Goal: Task Accomplishment & Management: Use online tool/utility

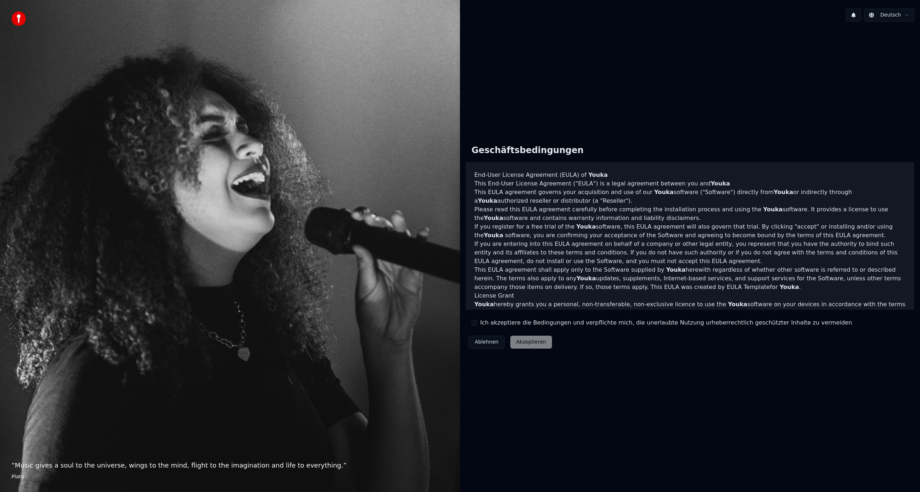
click at [499, 325] on label "Ich akzeptiere die Bedingungen und verpflichte mich, die unerlaubte Nutzung urh…" at bounding box center [666, 322] width 372 height 9
click at [477, 325] on button "Ich akzeptiere die Bedingungen und verpflichte mich, die unerlaubte Nutzung urh…" at bounding box center [474, 323] width 6 height 6
click at [524, 342] on button "Akzeptieren" at bounding box center [530, 342] width 41 height 13
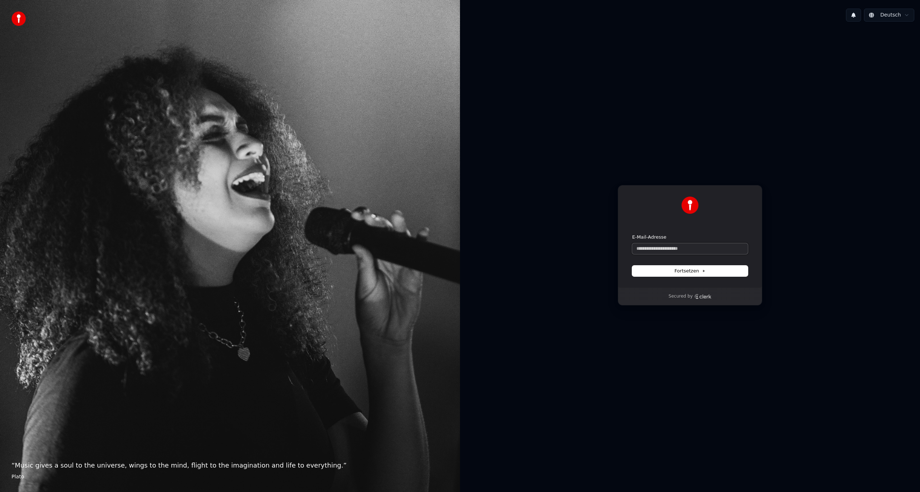
click at [663, 247] on input "E-Mail-Adresse" at bounding box center [690, 248] width 116 height 11
click at [715, 270] on button "Fortsetzen" at bounding box center [690, 271] width 116 height 11
drag, startPoint x: 701, startPoint y: 247, endPoint x: 417, endPoint y: 271, distance: 284.9
click at [417, 271] on div "**********" at bounding box center [460, 246] width 920 height 492
type input "*"
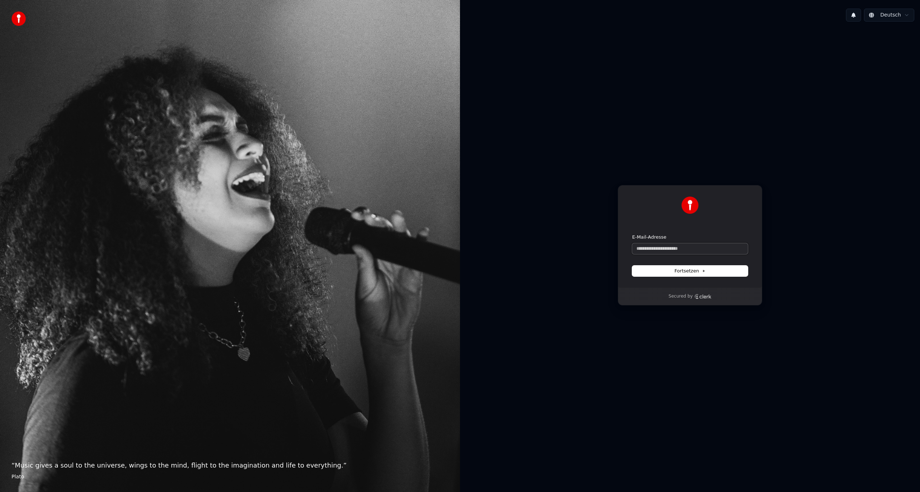
click at [678, 249] on input "E-Mail-Adresse" at bounding box center [690, 248] width 116 height 11
paste input "**********"
click at [693, 271] on span "Fortsetzen" at bounding box center [689, 271] width 31 height 6
drag, startPoint x: 700, startPoint y: 247, endPoint x: 504, endPoint y: 261, distance: 196.3
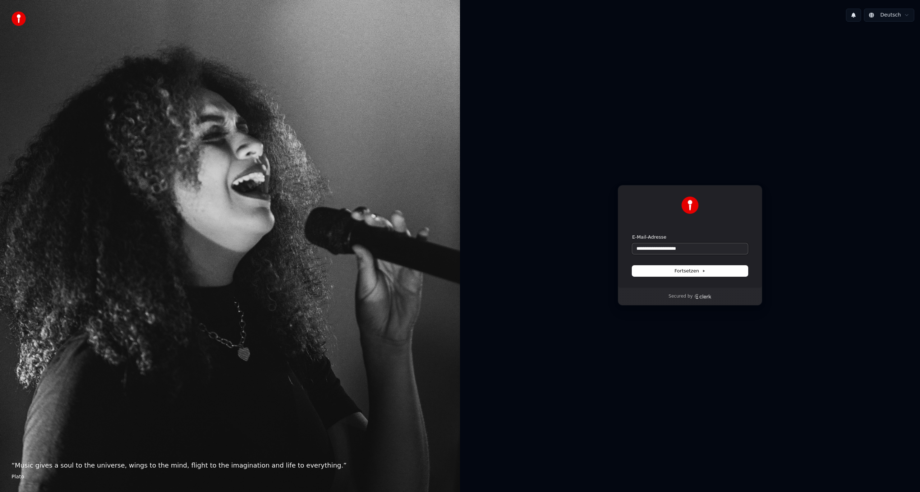
click at [504, 261] on div "**********" at bounding box center [690, 245] width 460 height 436
click at [674, 267] on button "Fortsetzen" at bounding box center [690, 271] width 116 height 11
type input "**********"
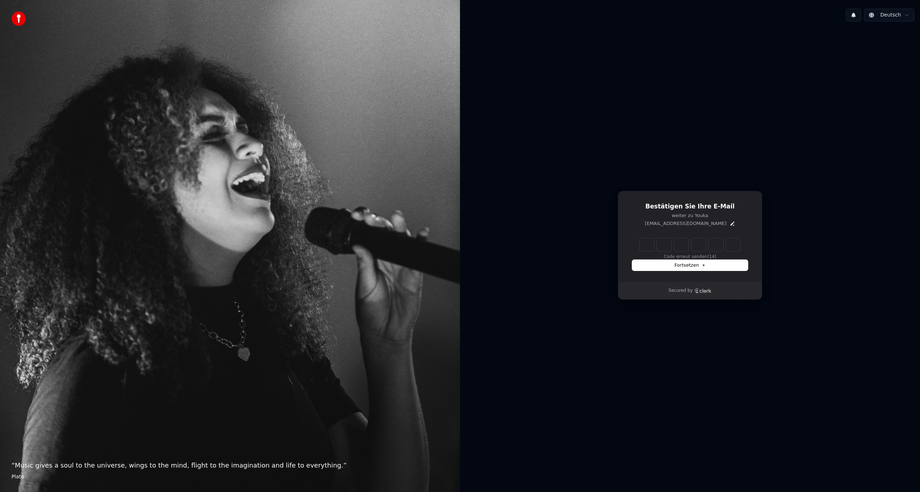
click at [644, 250] on input "Enter verification code" at bounding box center [690, 244] width 101 height 13
type input "******"
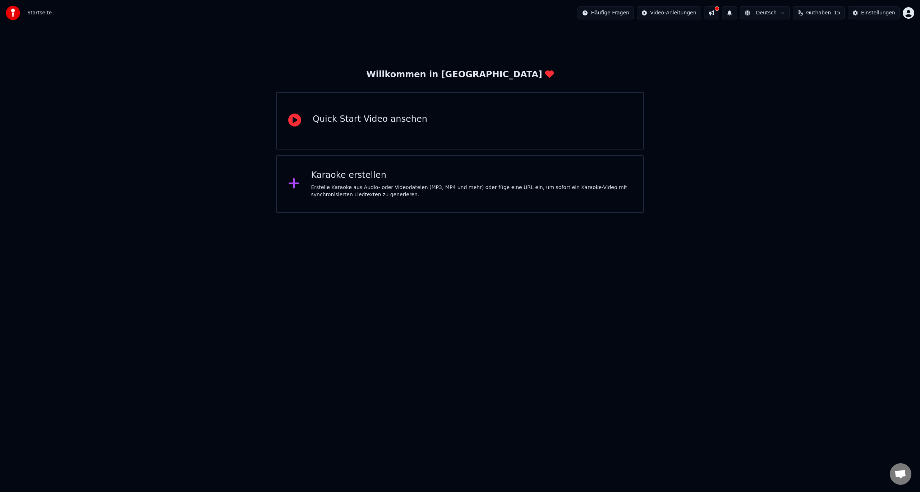
click at [365, 192] on div "Erstelle Karaoke aus Audio- oder Videodateien (MP3, MP4 und mehr) oder füge ein…" at bounding box center [471, 191] width 321 height 14
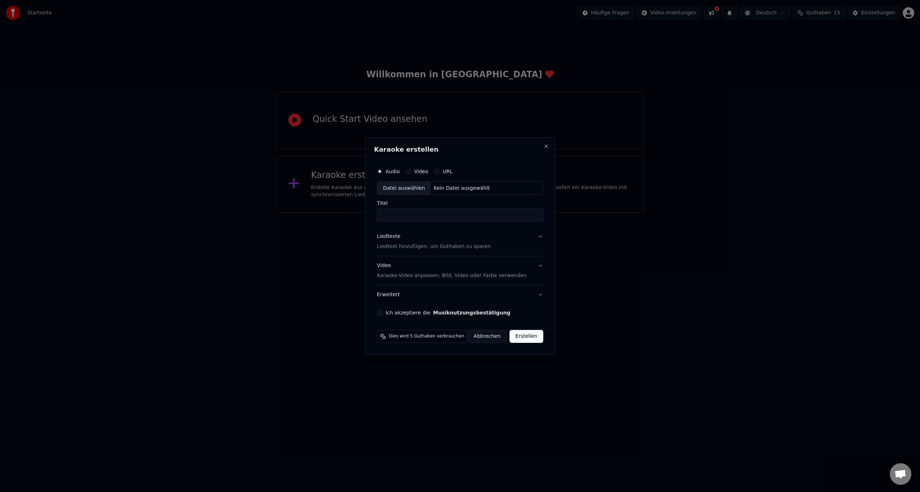
click at [399, 187] on div "Datei auswählen" at bounding box center [404, 188] width 54 height 13
type input "**********"
click at [383, 312] on div "Ich akzeptiere die Musiknutzungsbestätigung" at bounding box center [460, 313] width 176 height 6
click at [378, 313] on button "Ich akzeptiere die Musiknutzungsbestätigung" at bounding box center [375, 313] width 6 height 6
click at [535, 335] on button "Erstellen" at bounding box center [531, 336] width 33 height 13
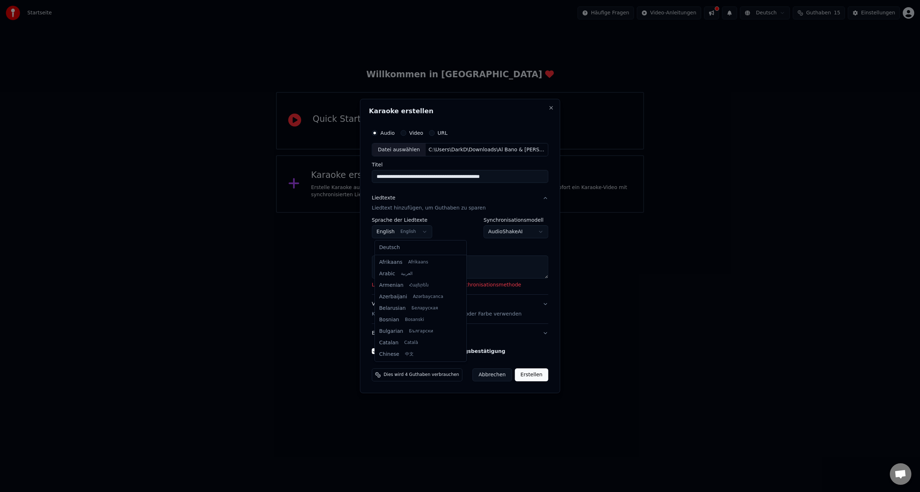
click at [428, 213] on body "**********" at bounding box center [460, 106] width 920 height 213
select select "**"
click at [522, 213] on body "**********" at bounding box center [460, 106] width 920 height 213
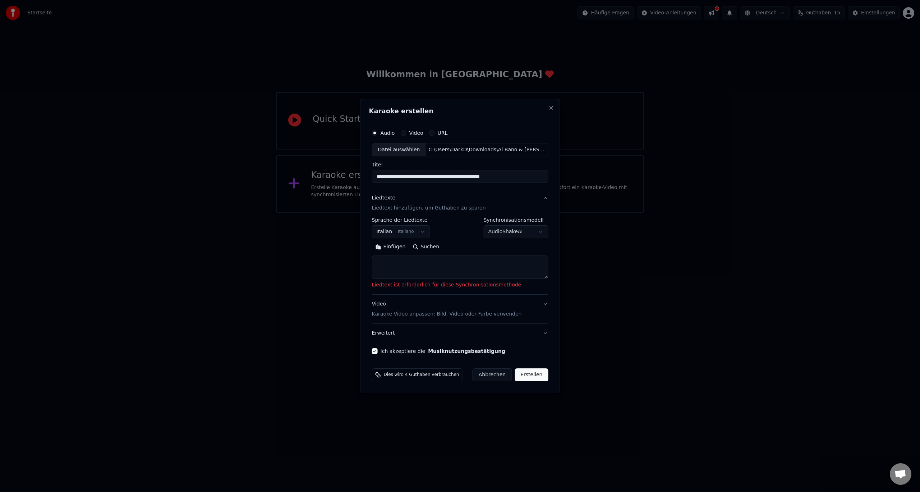
click at [442, 261] on textarea at bounding box center [460, 267] width 176 height 23
paste textarea "**********"
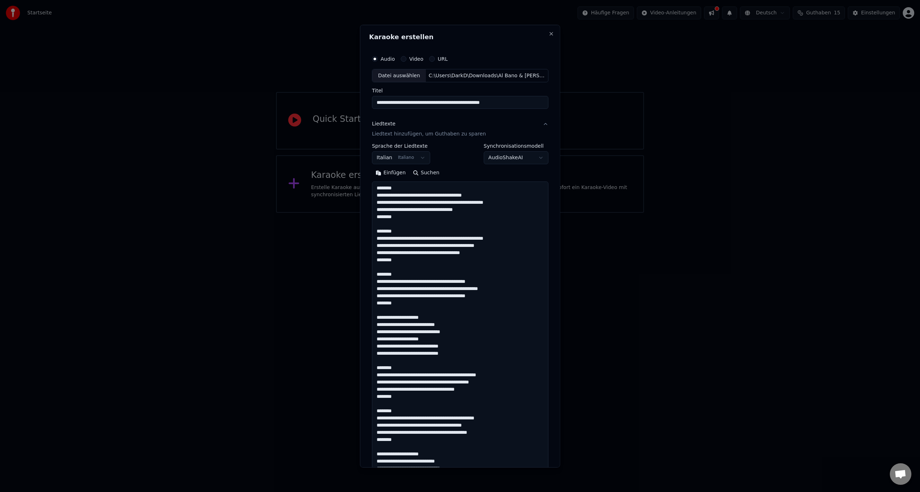
scroll to position [340, 0]
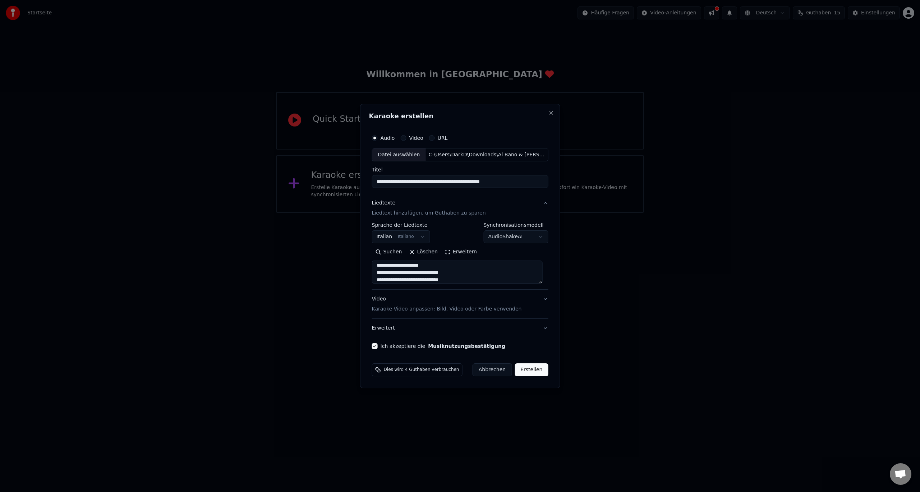
type textarea "**********"
click at [529, 371] on button "Erstellen" at bounding box center [531, 369] width 33 height 13
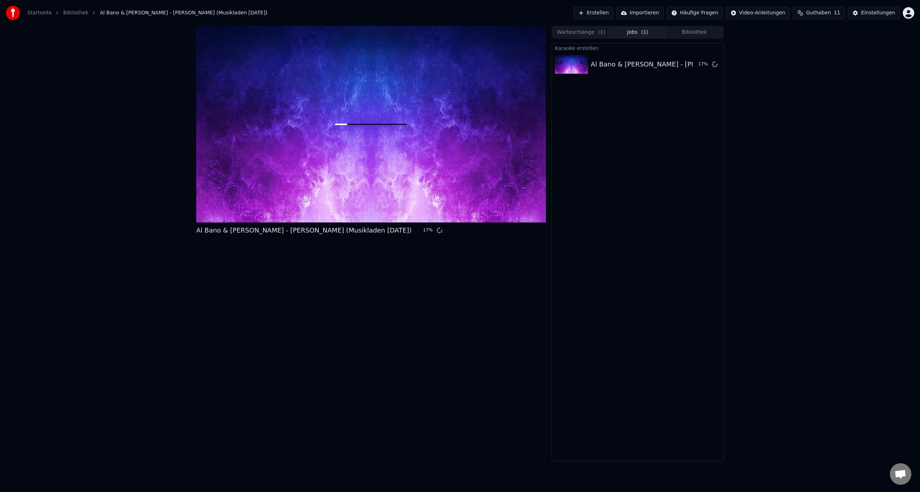
click at [844, 246] on div "Al Bano & Romina Power - Felicità (Musikladen 11.03.1982) 17 % Warteschlange ( …" at bounding box center [460, 244] width 920 height 436
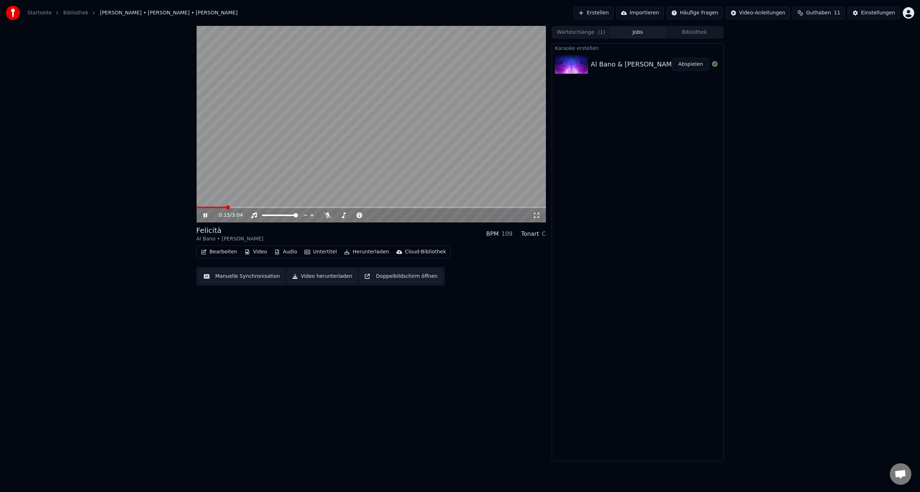
click at [203, 217] on icon at bounding box center [210, 215] width 17 height 6
click at [826, 14] on span "Guthaben" at bounding box center [818, 12] width 25 height 7
click at [792, 48] on td "15" at bounding box center [787, 47] width 34 height 13
click at [789, 36] on th "Aufstocken" at bounding box center [787, 34] width 34 height 14
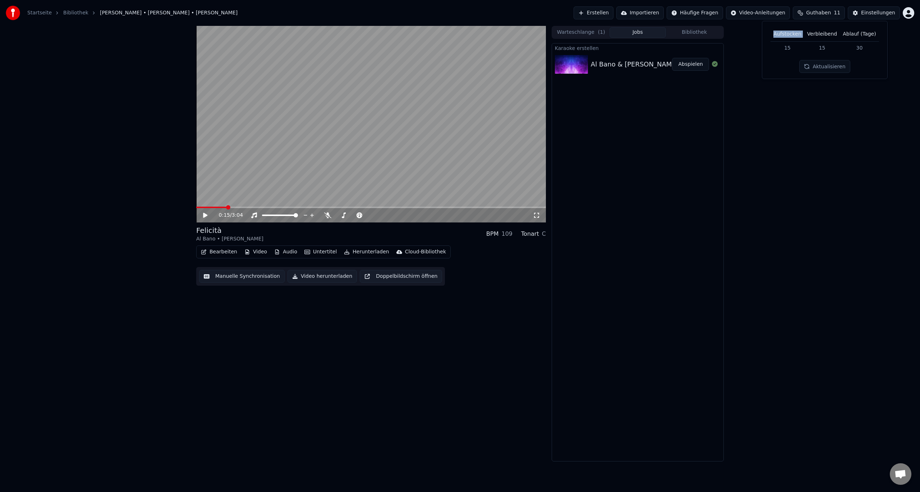
click at [789, 36] on th "Aufstocken" at bounding box center [787, 34] width 34 height 14
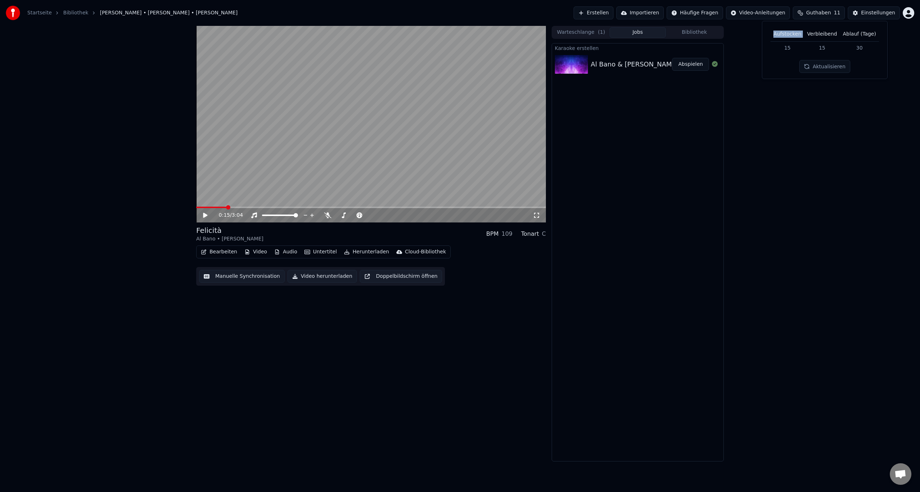
click at [789, 36] on th "Aufstocken" at bounding box center [787, 34] width 34 height 14
click at [830, 12] on span "Guthaben" at bounding box center [818, 12] width 25 height 7
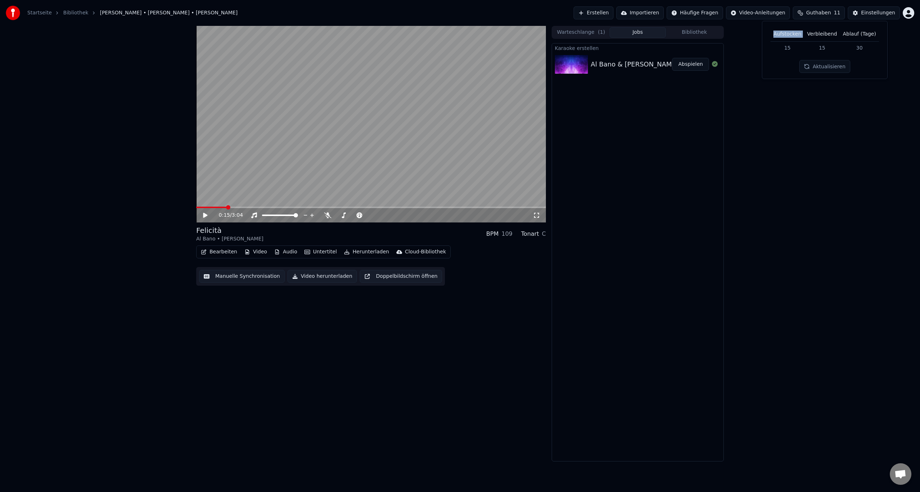
click at [830, 12] on span "Guthaben" at bounding box center [818, 12] width 25 height 7
click at [870, 14] on div "Einstellungen" at bounding box center [878, 12] width 34 height 7
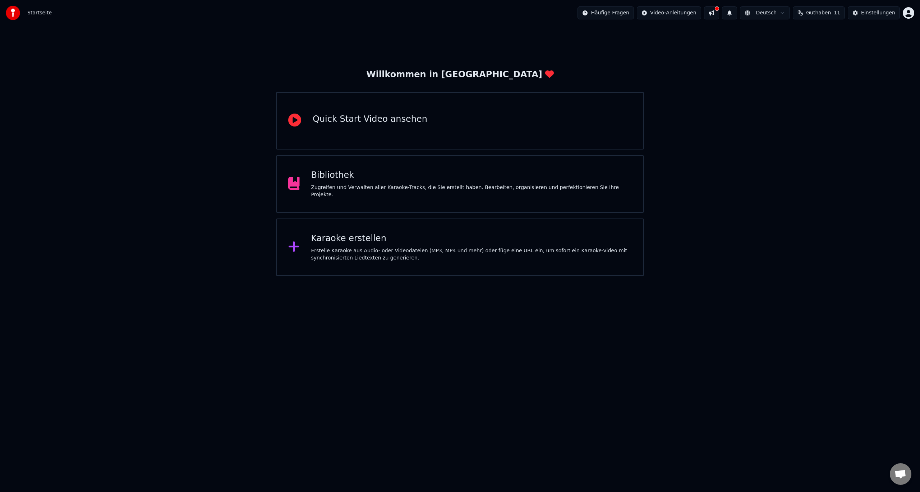
click at [469, 181] on div "Bibliothek" at bounding box center [471, 175] width 321 height 11
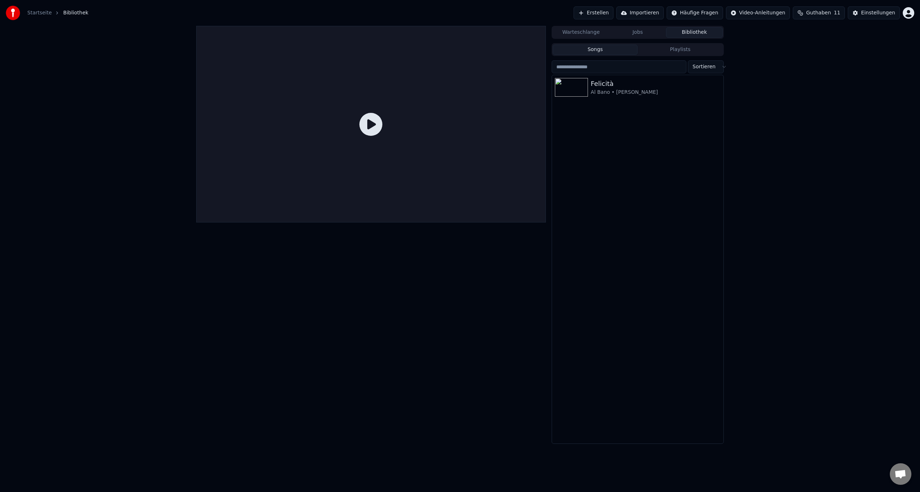
click at [829, 13] on span "Guthaben" at bounding box center [818, 12] width 25 height 7
click at [823, 69] on button "Aktualisieren" at bounding box center [824, 66] width 51 height 13
click at [791, 50] on td "15" at bounding box center [787, 47] width 34 height 13
click at [786, 29] on th "Aufstocken" at bounding box center [787, 34] width 34 height 14
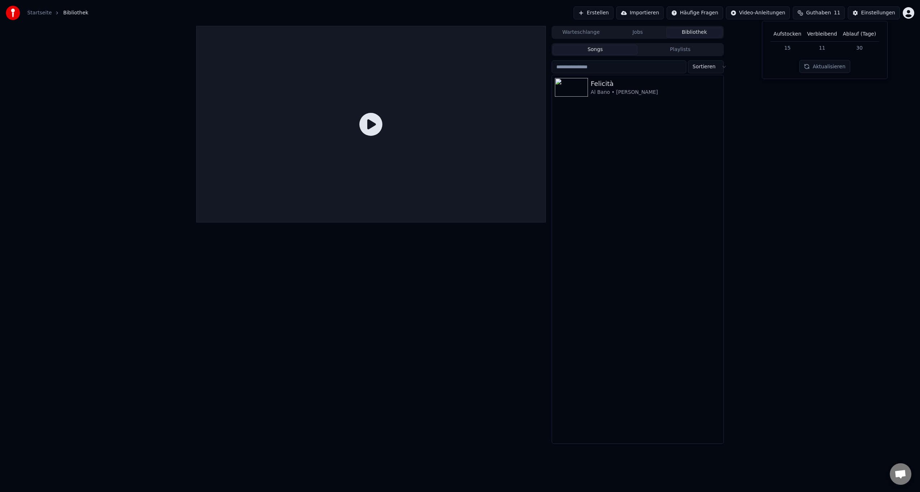
click at [788, 36] on th "Aufstocken" at bounding box center [787, 34] width 34 height 14
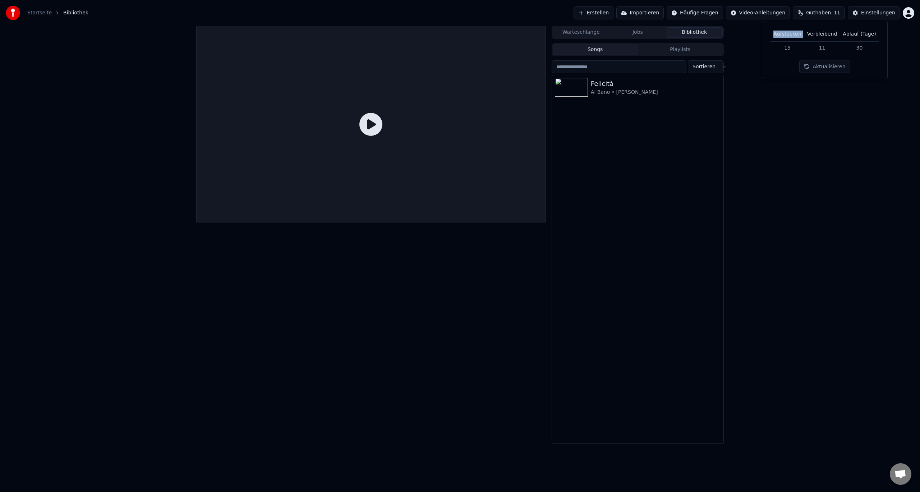
click at [788, 36] on th "Aufstocken" at bounding box center [787, 34] width 34 height 14
click at [858, 32] on th "Ablauf (Tage)" at bounding box center [859, 34] width 39 height 14
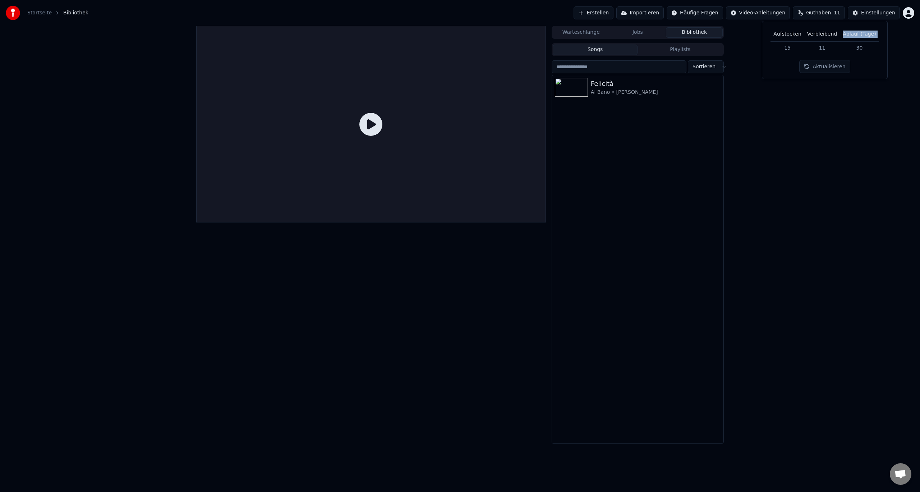
click at [859, 32] on th "Ablauf (Tage)" at bounding box center [859, 34] width 39 height 14
click at [856, 30] on th "Ablauf (Tage)" at bounding box center [859, 34] width 39 height 14
click at [856, 32] on th "Ablauf (Tage)" at bounding box center [859, 34] width 39 height 14
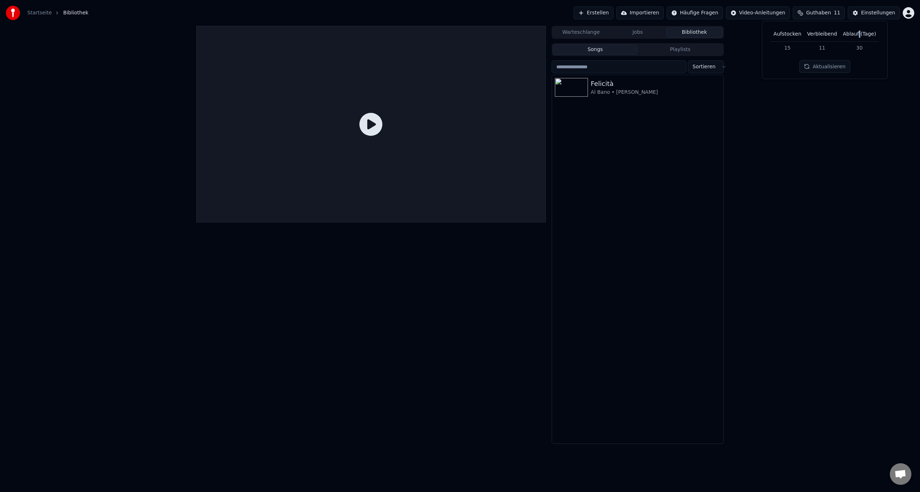
drag, startPoint x: 856, startPoint y: 32, endPoint x: 859, endPoint y: 34, distance: 3.8
click at [857, 33] on th "Ablauf (Tage)" at bounding box center [859, 34] width 39 height 14
click at [859, 34] on th "Ablauf (Tage)" at bounding box center [859, 34] width 39 height 14
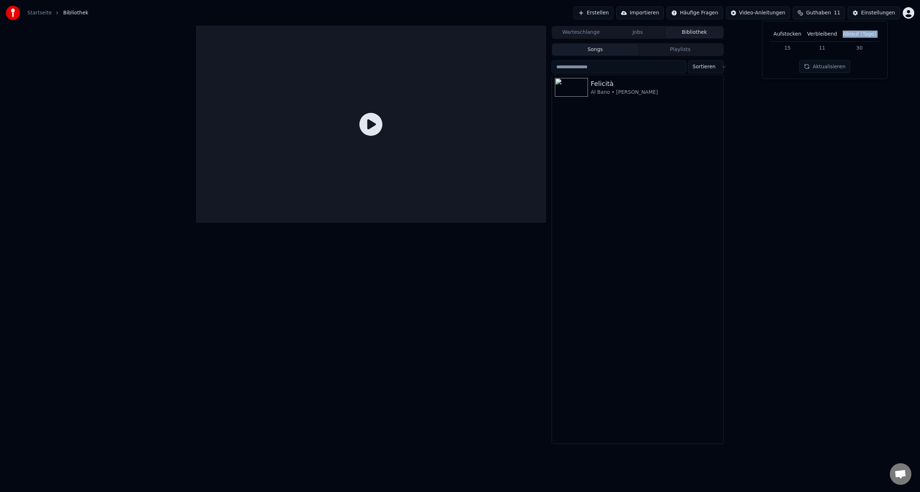
click at [859, 35] on th "Ablauf (Tage)" at bounding box center [859, 34] width 39 height 14
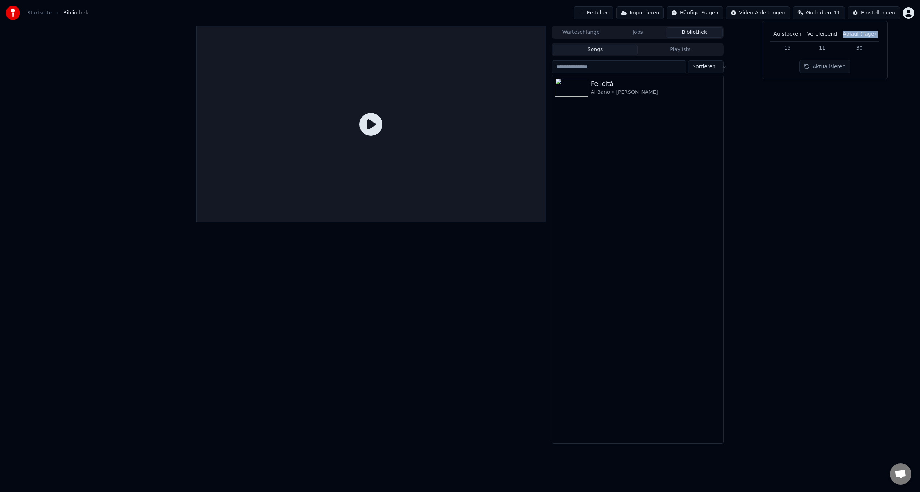
click at [859, 35] on th "Ablauf (Tage)" at bounding box center [859, 34] width 39 height 14
drag, startPoint x: 859, startPoint y: 35, endPoint x: 744, endPoint y: 22, distance: 116.0
click at [851, 35] on th "Ablauf (Tage)" at bounding box center [859, 34] width 39 height 14
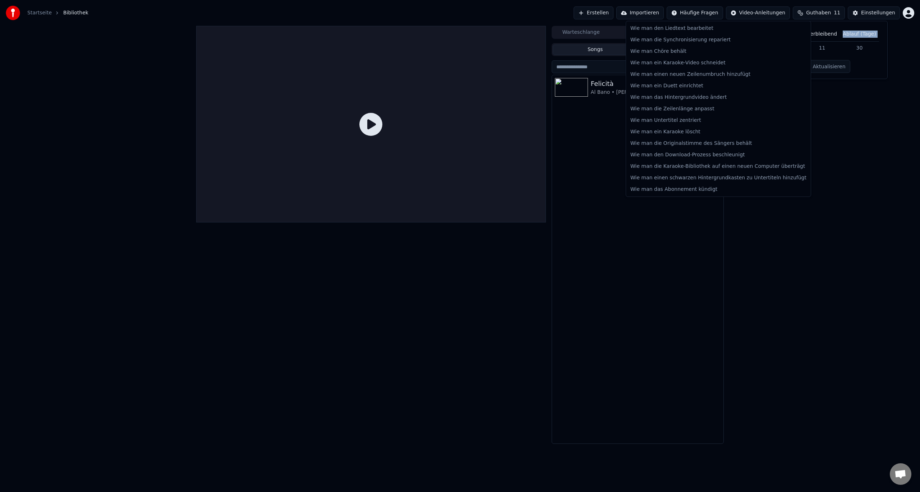
click at [719, 11] on html "Startseite Bibliothek Erstellen Importieren Häufige Fragen Video-Anleitungen Gu…" at bounding box center [460, 246] width 920 height 492
click at [783, 275] on html "Startseite Bibliothek Erstellen Importieren Häufige Fragen Video-Anleitungen Gu…" at bounding box center [460, 246] width 920 height 492
